Goal: Information Seeking & Learning: Learn about a topic

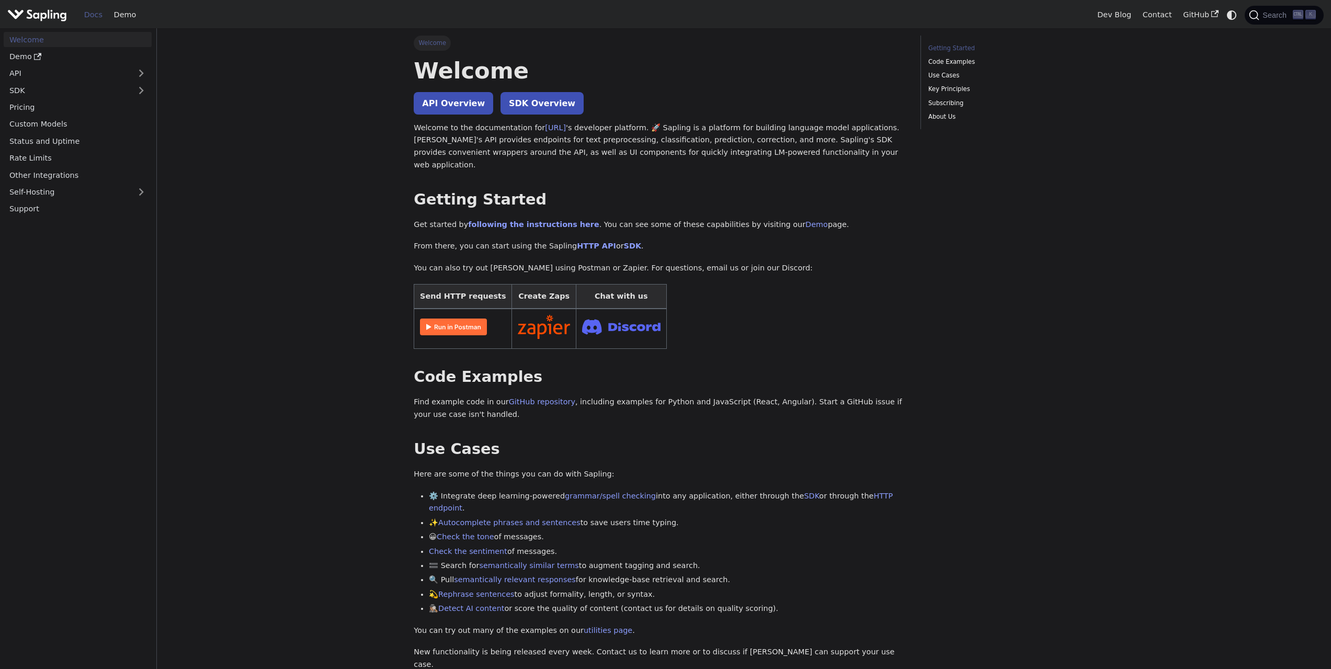
click at [455, 320] on img at bounding box center [453, 326] width 67 height 17
click at [319, 262] on main "Welcome On this page Welcome API Overview SDK Overview Welcome to the documenta…" at bounding box center [744, 599] width 1174 height 1142
click at [17, 56] on link "Demo" at bounding box center [78, 56] width 148 height 15
